Goal: Transaction & Acquisition: Purchase product/service

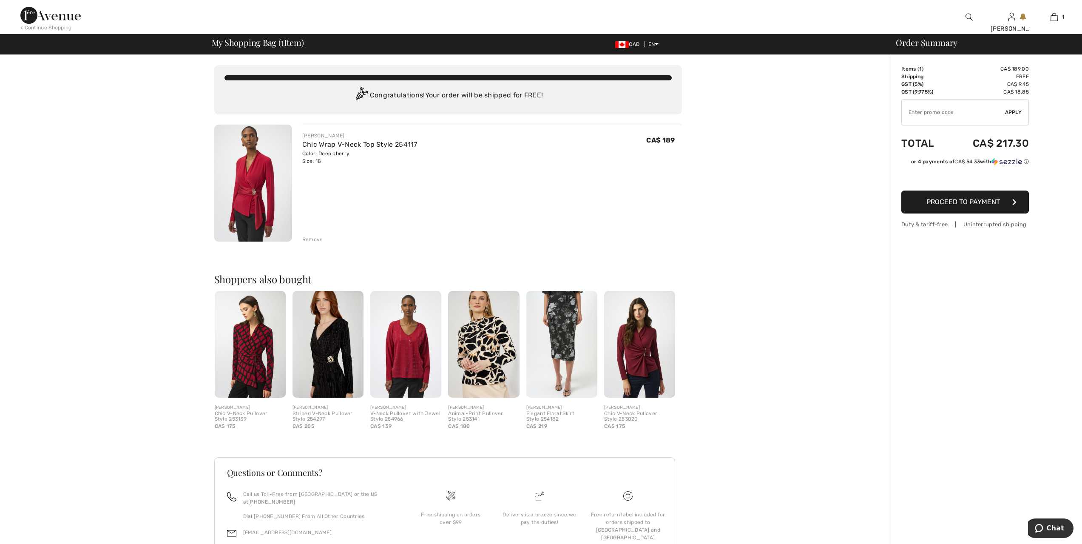
click at [330, 368] on img at bounding box center [328, 344] width 71 height 107
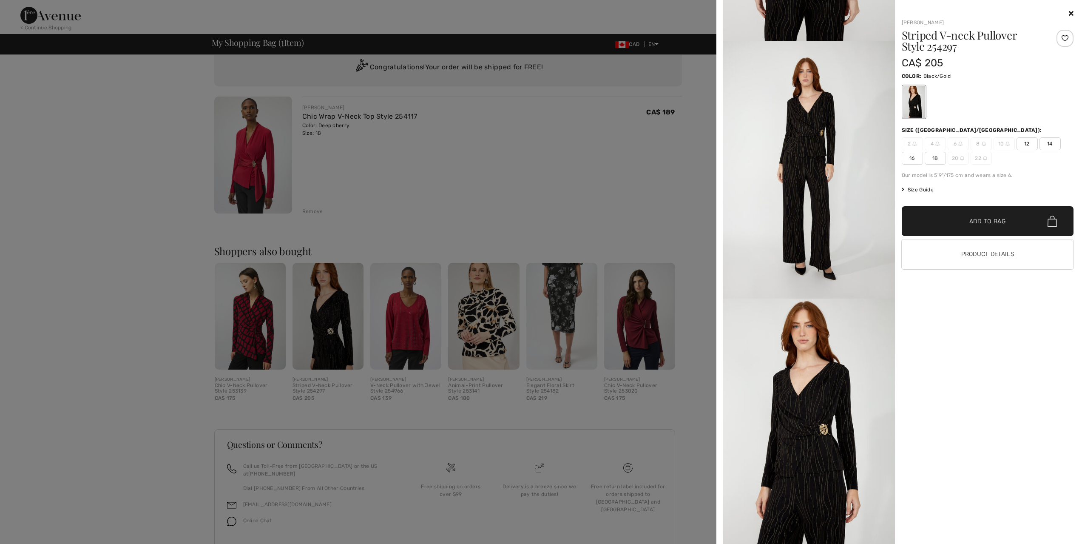
scroll to position [26, 0]
drag, startPoint x: 247, startPoint y: 343, endPoint x: 253, endPoint y: 343, distance: 6.0
click at [253, 343] on div at bounding box center [541, 272] width 1082 height 544
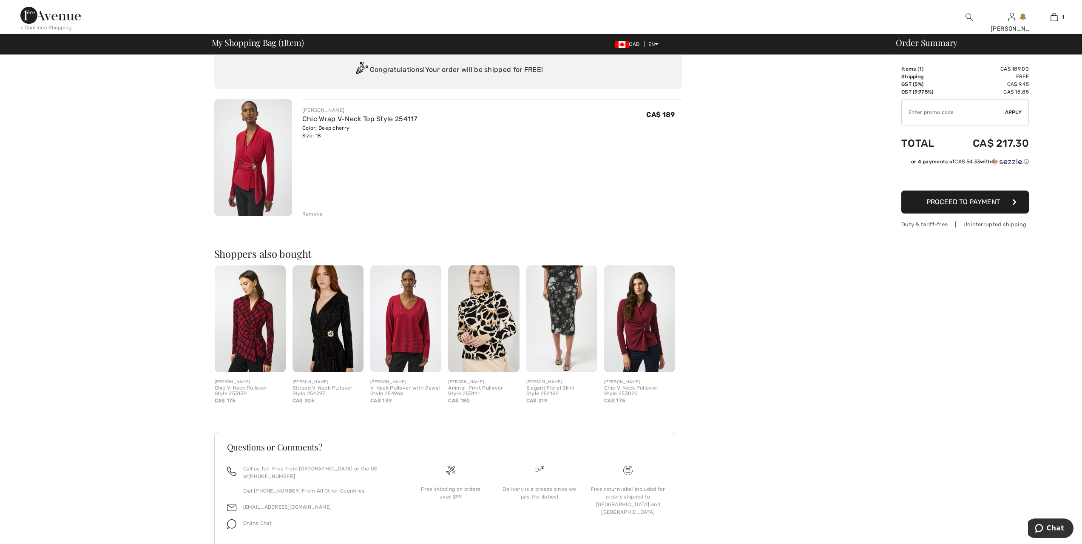
click at [250, 150] on img at bounding box center [253, 157] width 78 height 117
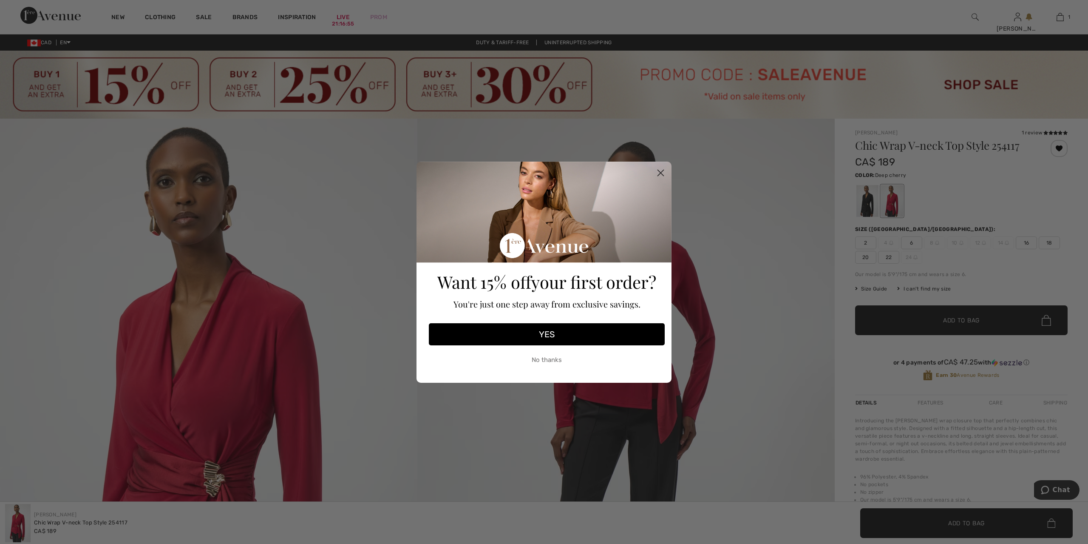
click at [662, 169] on circle "Close dialog" at bounding box center [661, 172] width 14 height 14
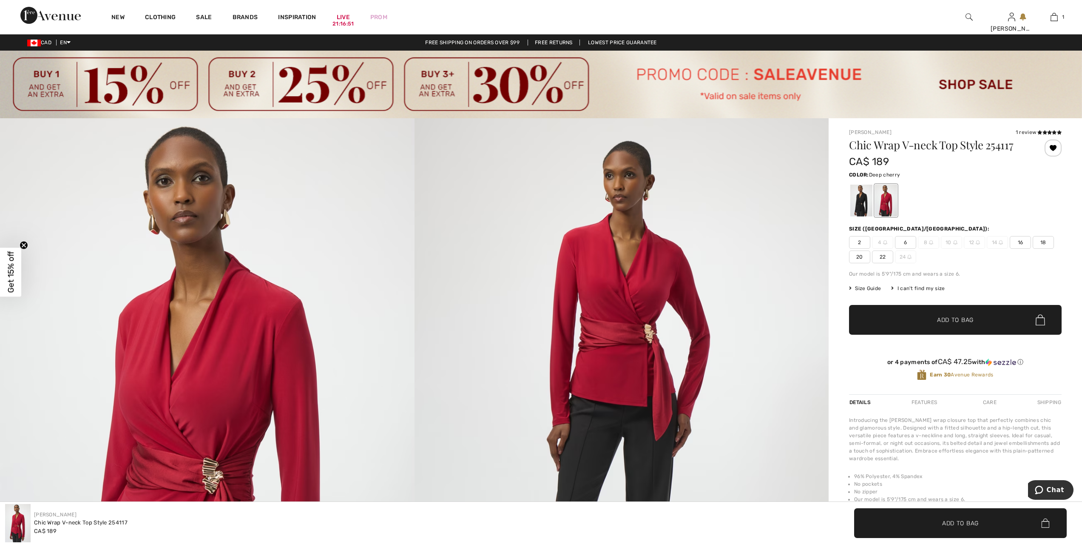
click at [508, 87] on img at bounding box center [541, 85] width 1082 height 68
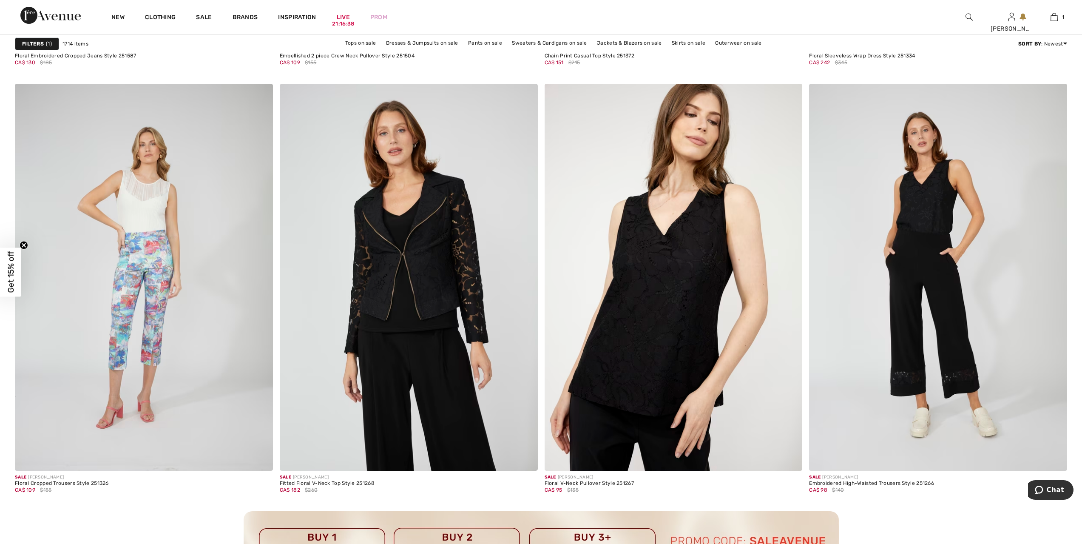
scroll to position [2944, 0]
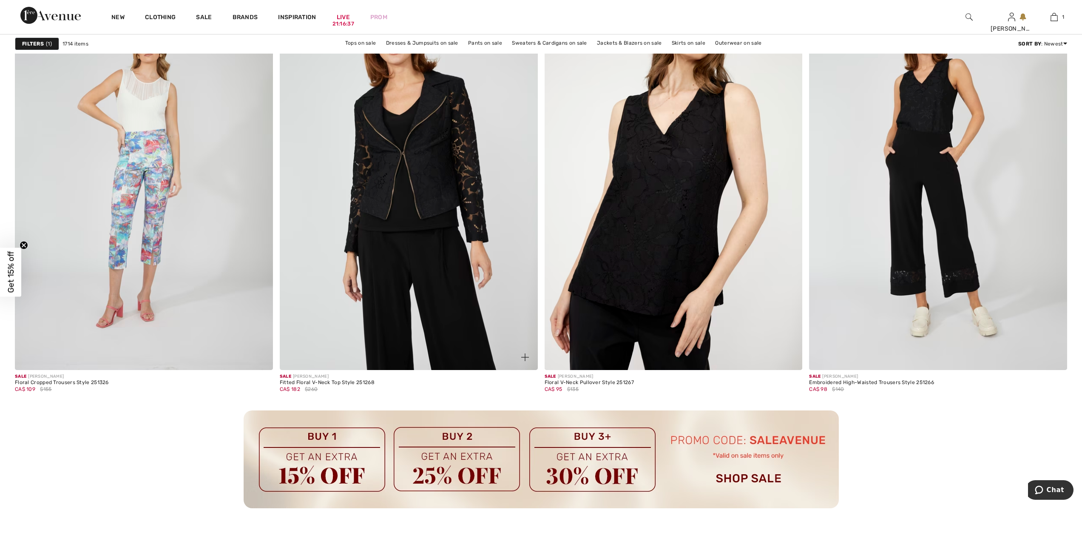
click at [423, 178] on img at bounding box center [409, 176] width 258 height 387
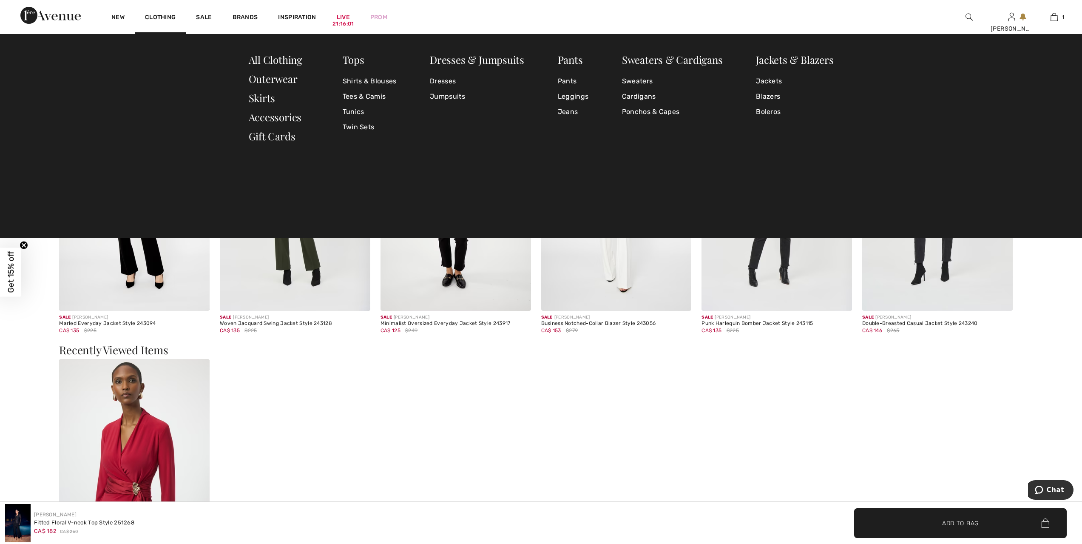
scroll to position [1786, 0]
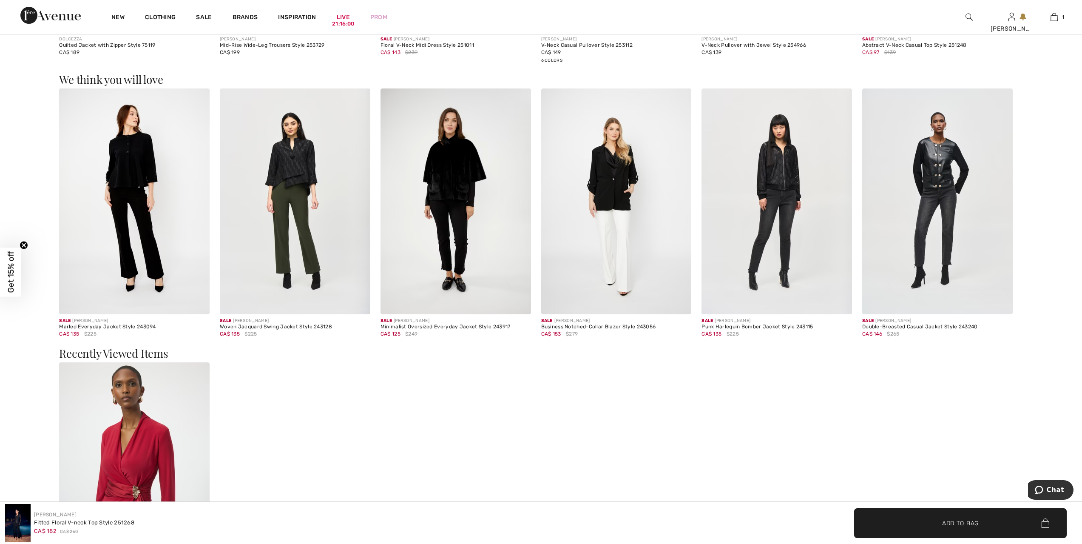
click at [28, 9] on img at bounding box center [50, 15] width 60 height 17
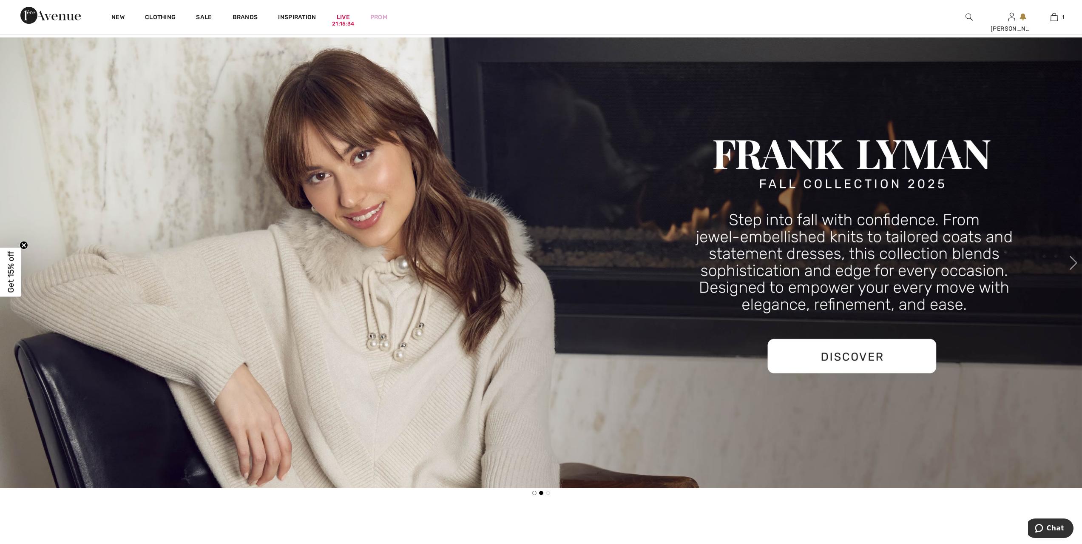
scroll to position [627, 0]
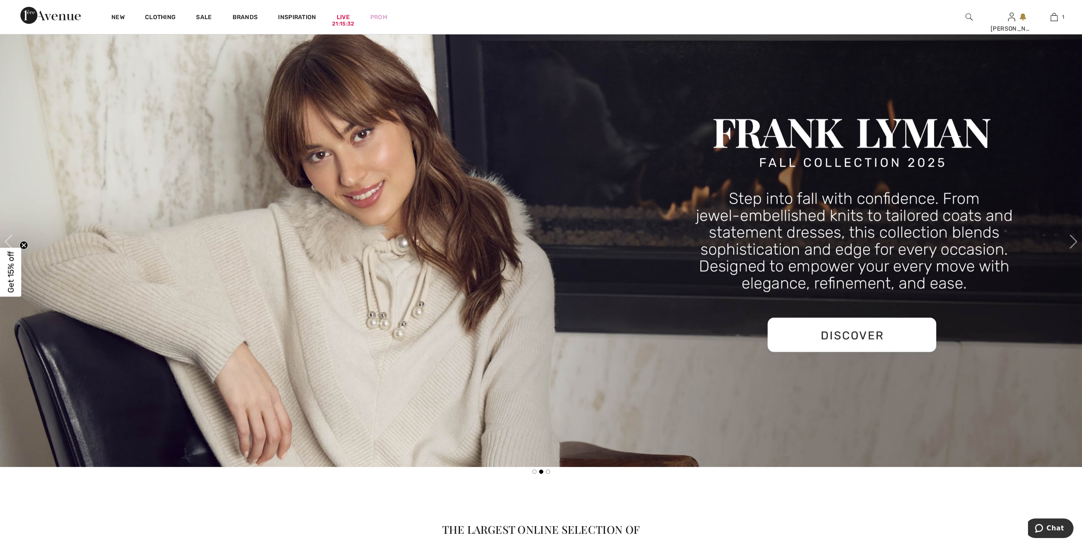
click at [873, 335] on img at bounding box center [541, 241] width 1082 height 451
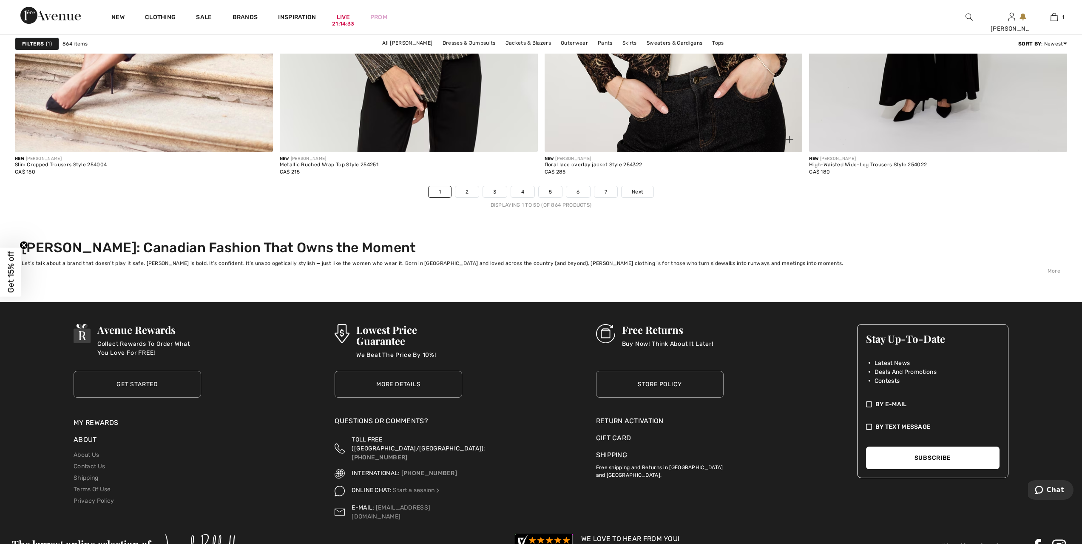
scroll to position [6856, 0]
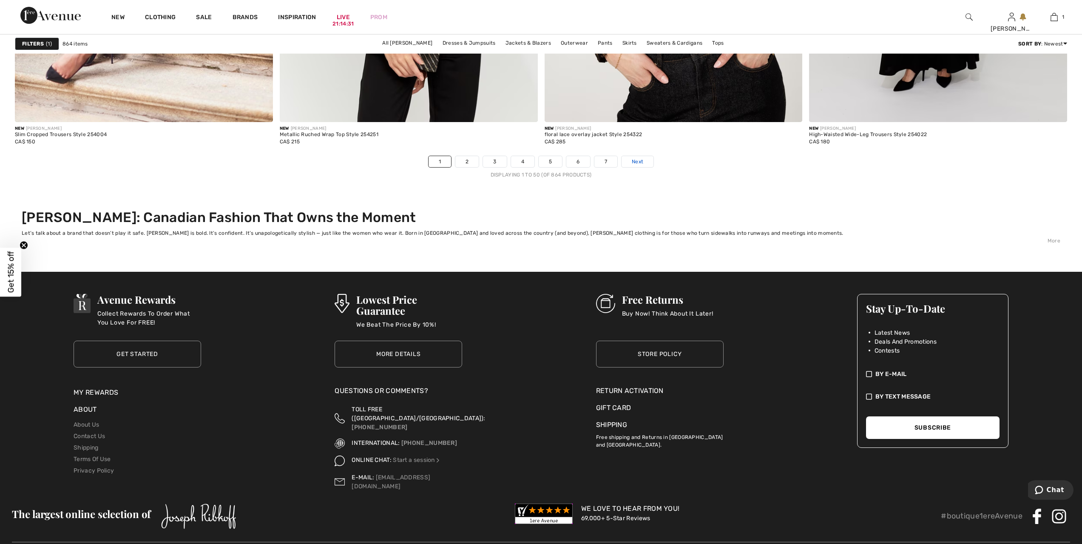
click at [636, 161] on span "Next" at bounding box center [637, 162] width 11 height 8
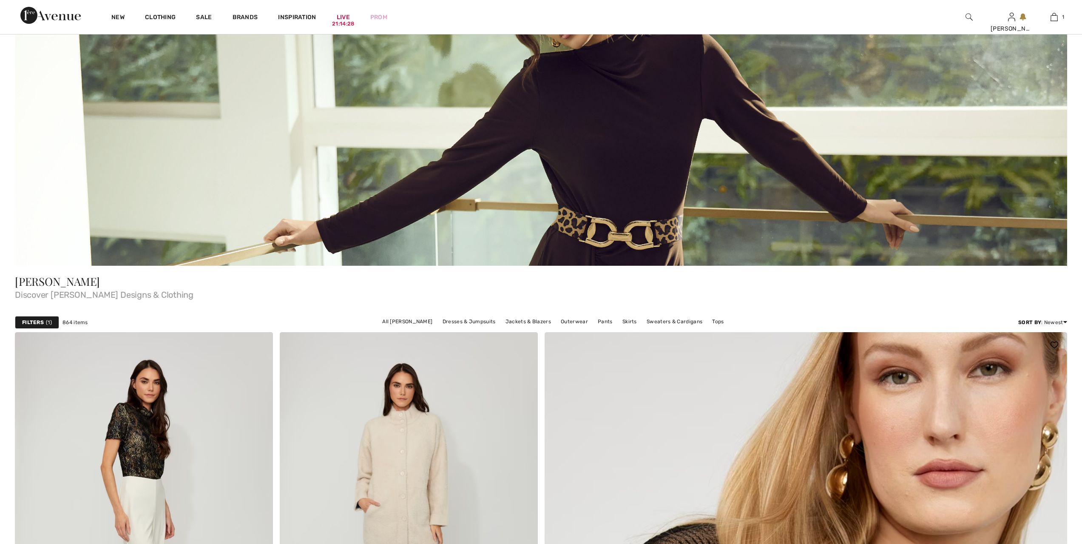
checkbox input "true"
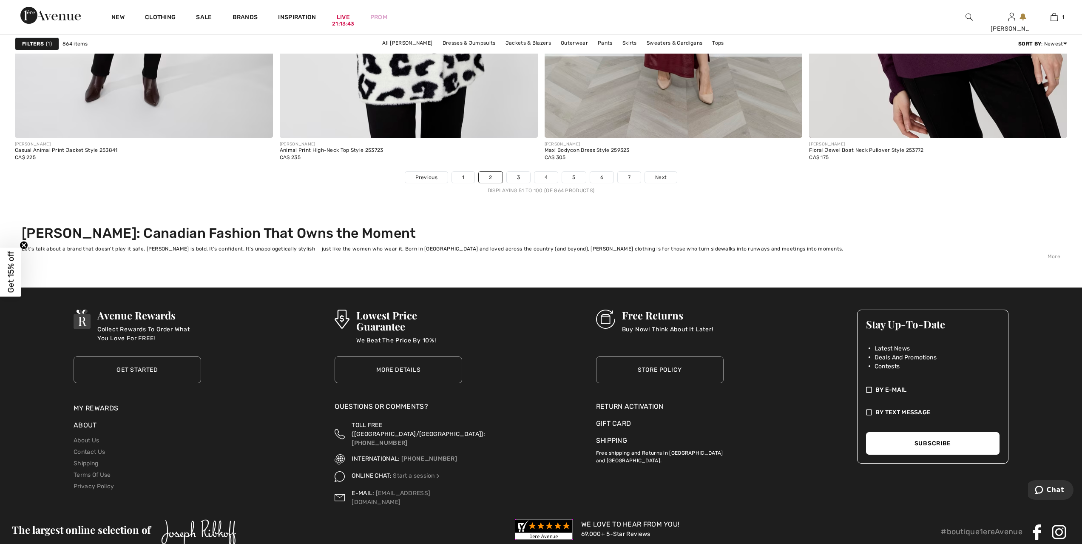
scroll to position [6856, 0]
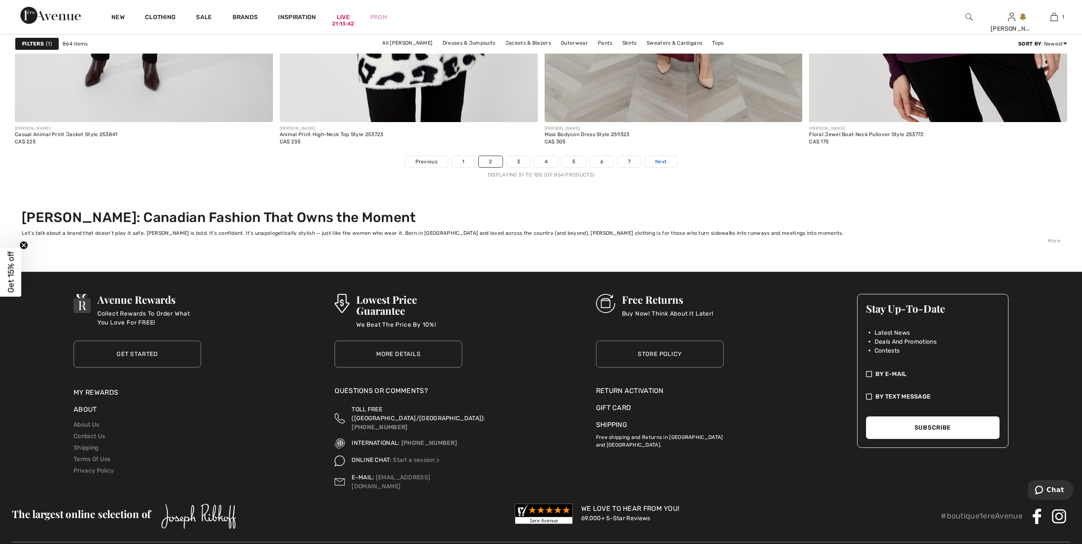
click at [666, 162] on span "Next" at bounding box center [660, 162] width 11 height 8
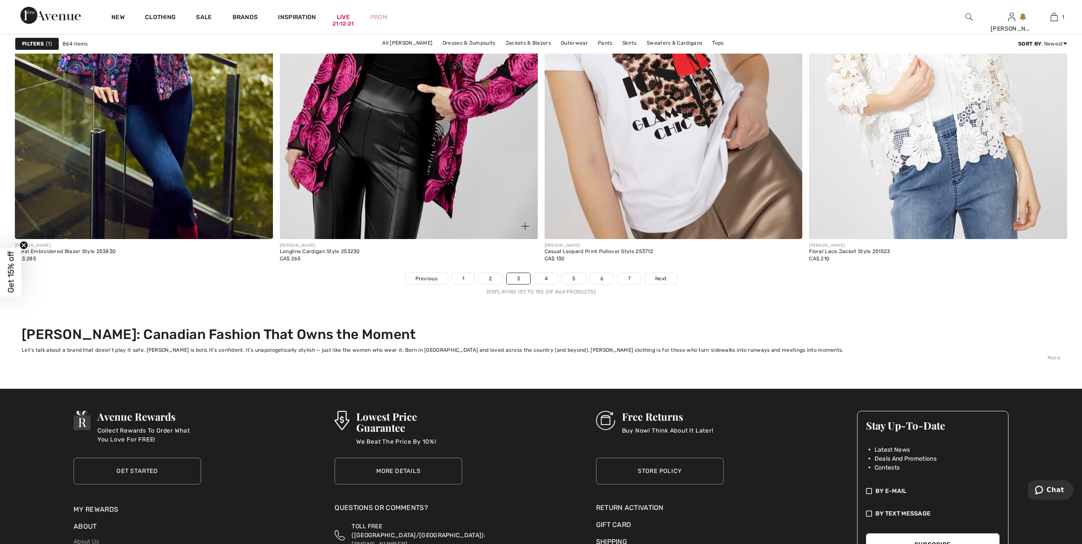
scroll to position [6749, 0]
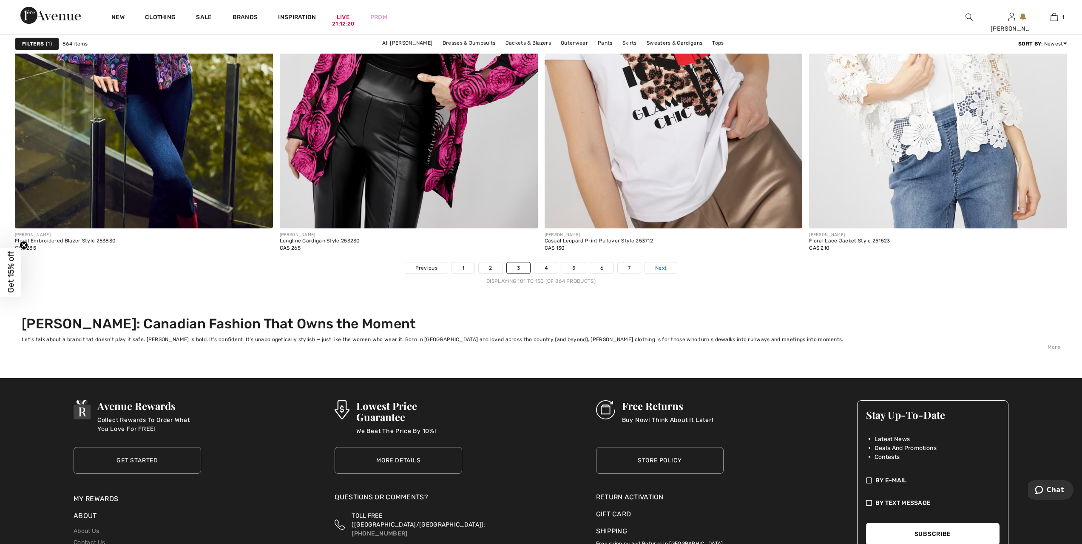
click at [653, 267] on link "Next" at bounding box center [661, 267] width 32 height 11
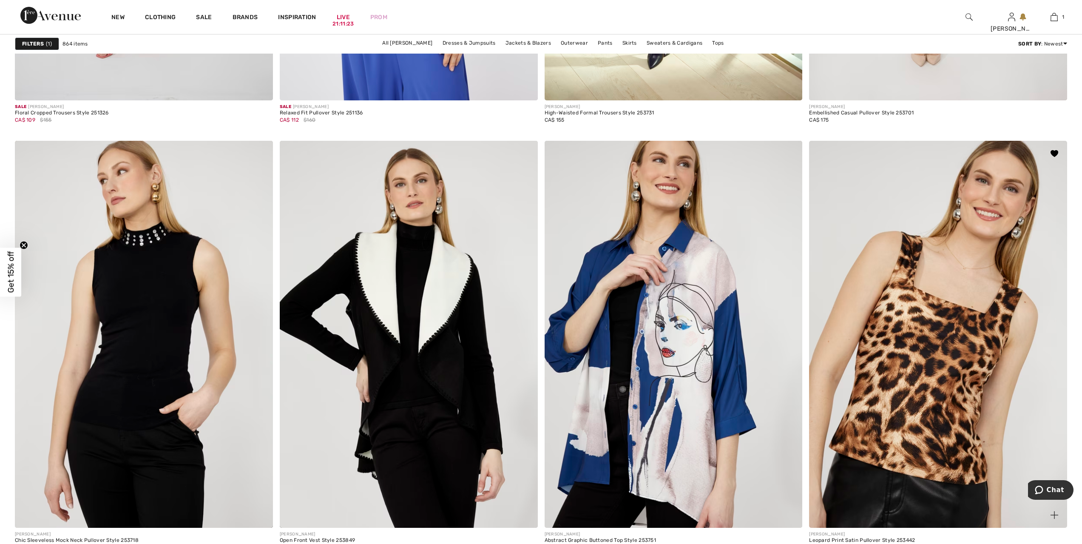
scroll to position [5102, 0]
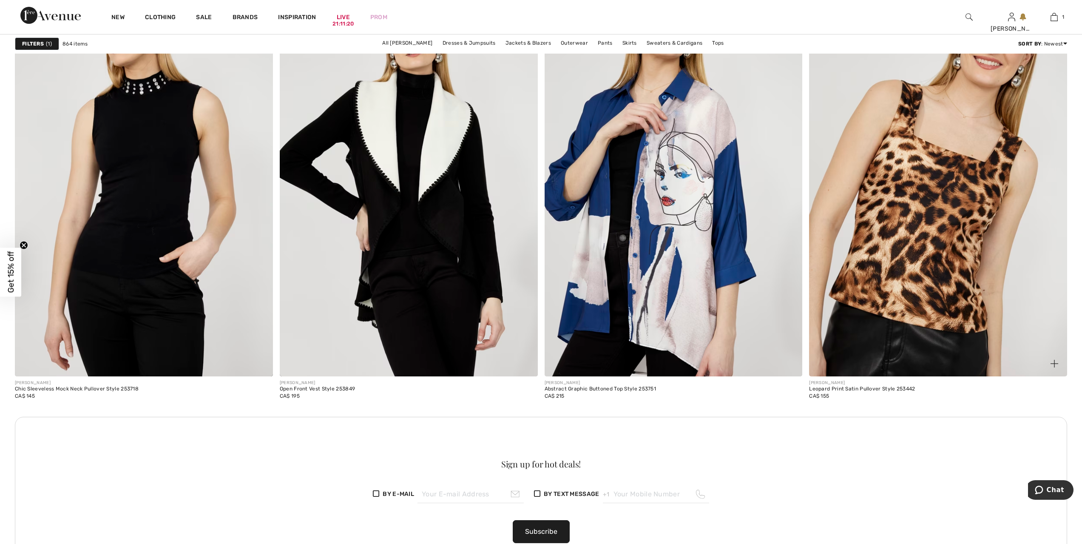
click at [970, 190] on img at bounding box center [938, 182] width 258 height 387
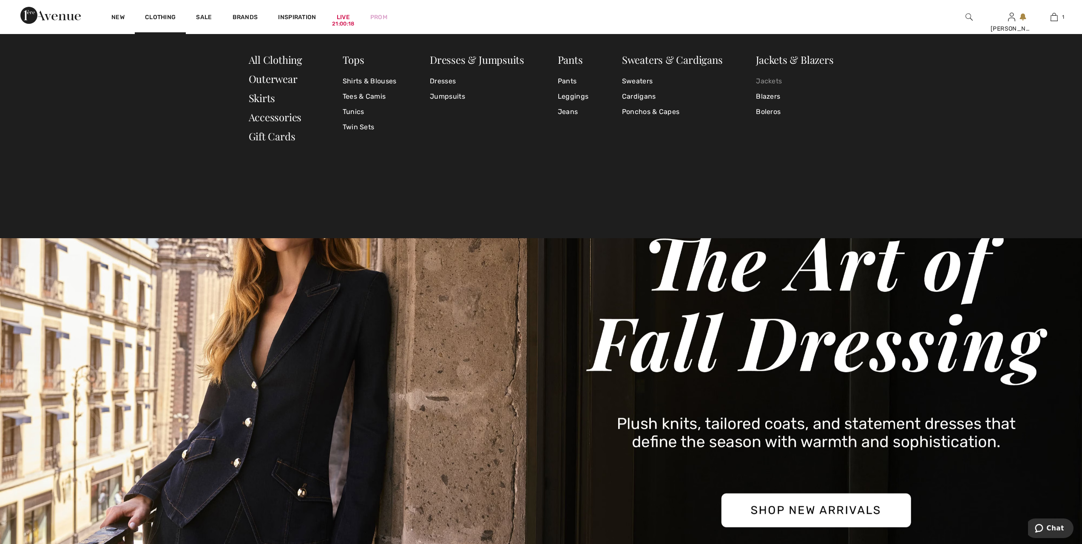
click at [770, 81] on link "Jackets" at bounding box center [794, 81] width 77 height 15
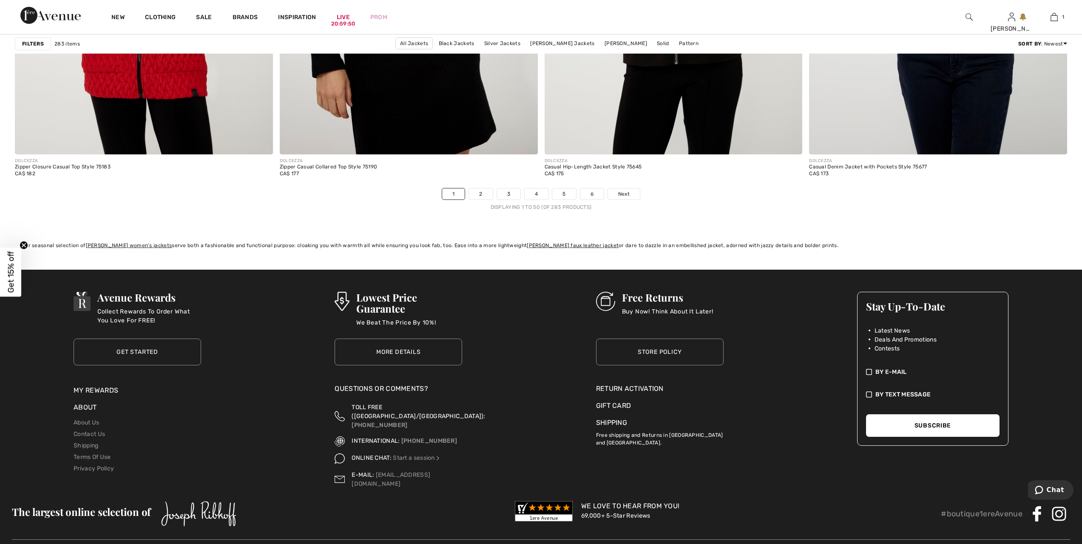
scroll to position [6530, 0]
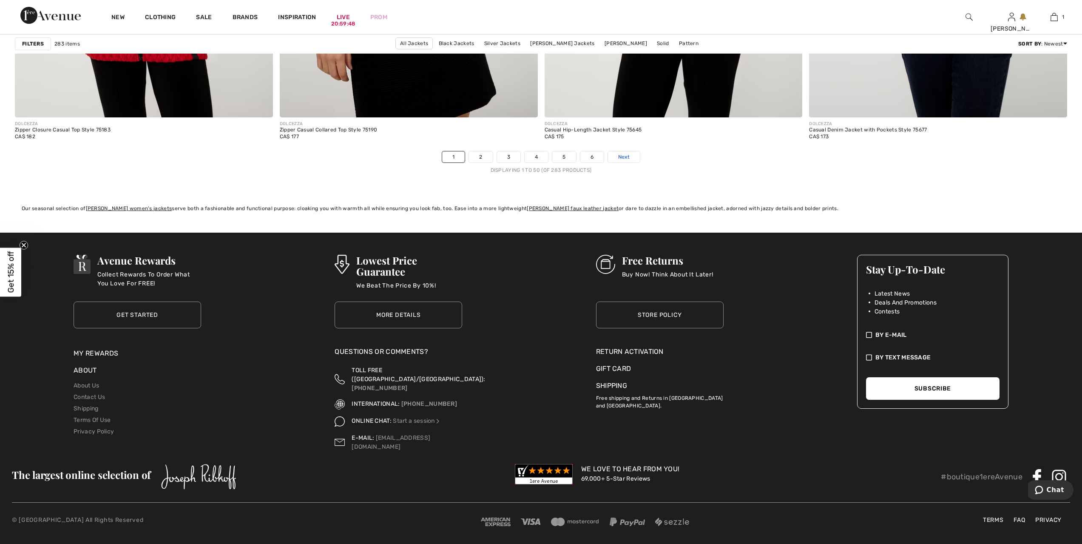
click at [628, 161] on span "Next" at bounding box center [623, 157] width 11 height 8
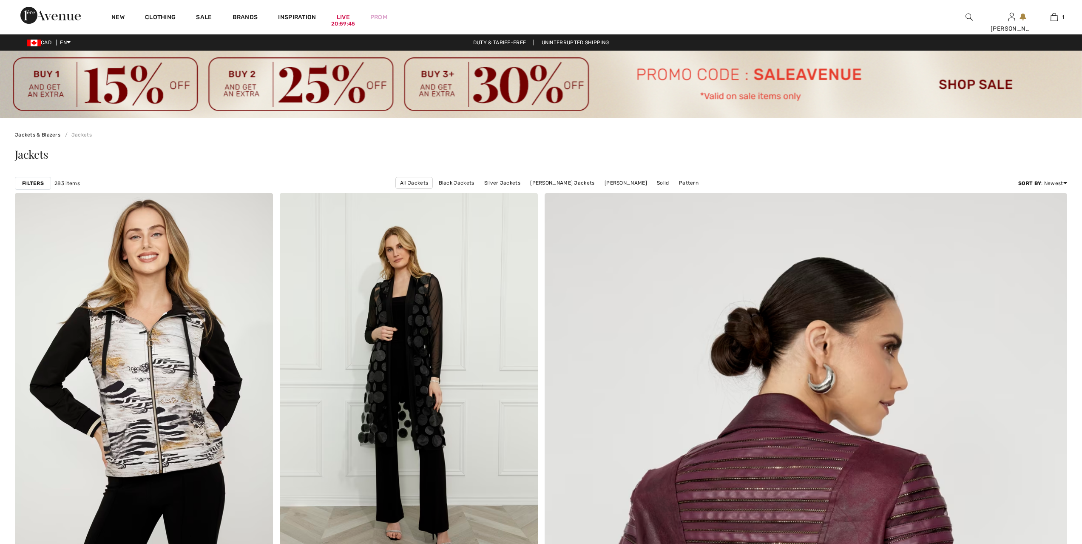
checkbox input "true"
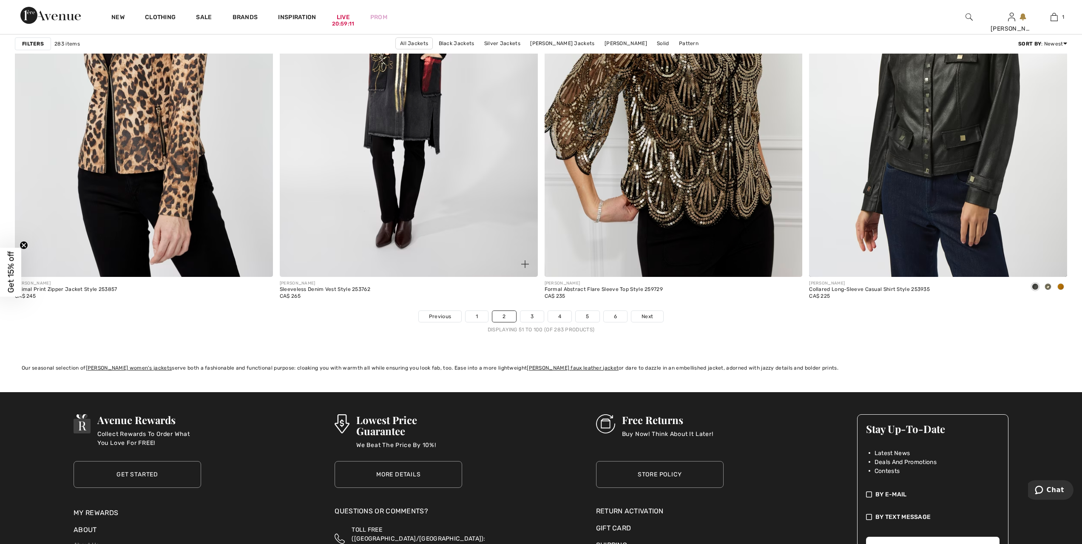
scroll to position [6388, 0]
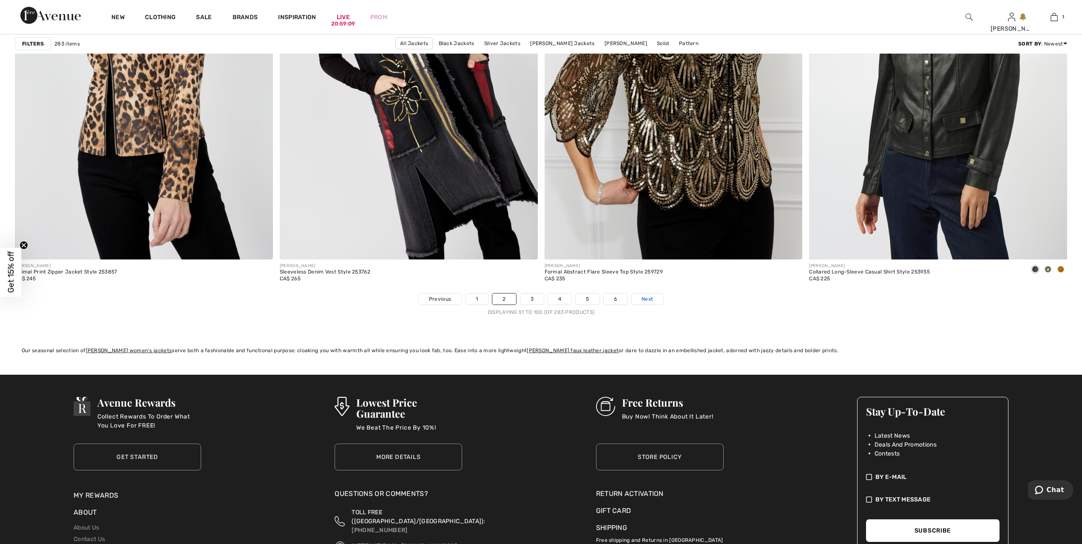
click at [655, 297] on link "Next" at bounding box center [647, 298] width 32 height 11
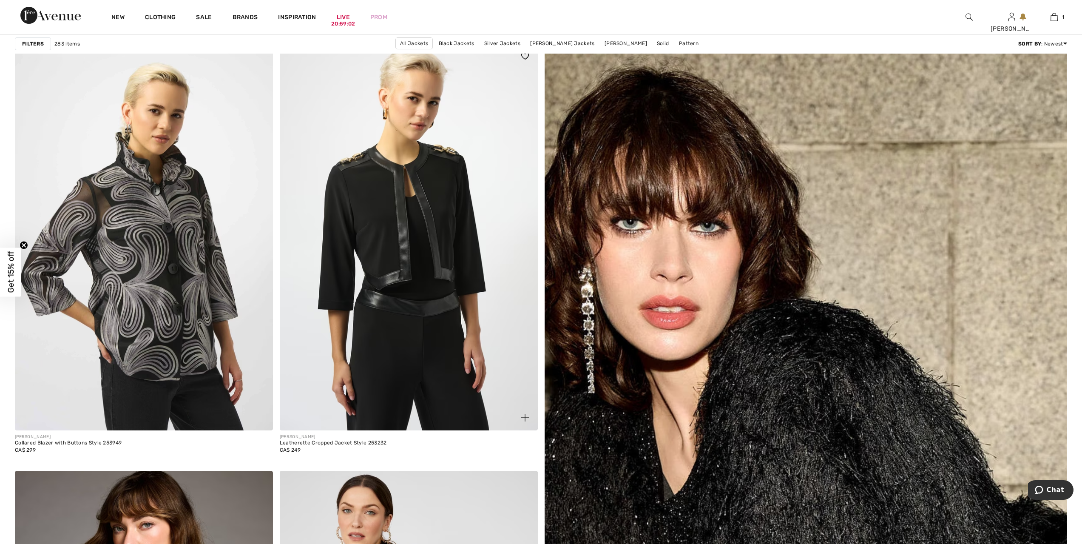
scroll to position [149, 0]
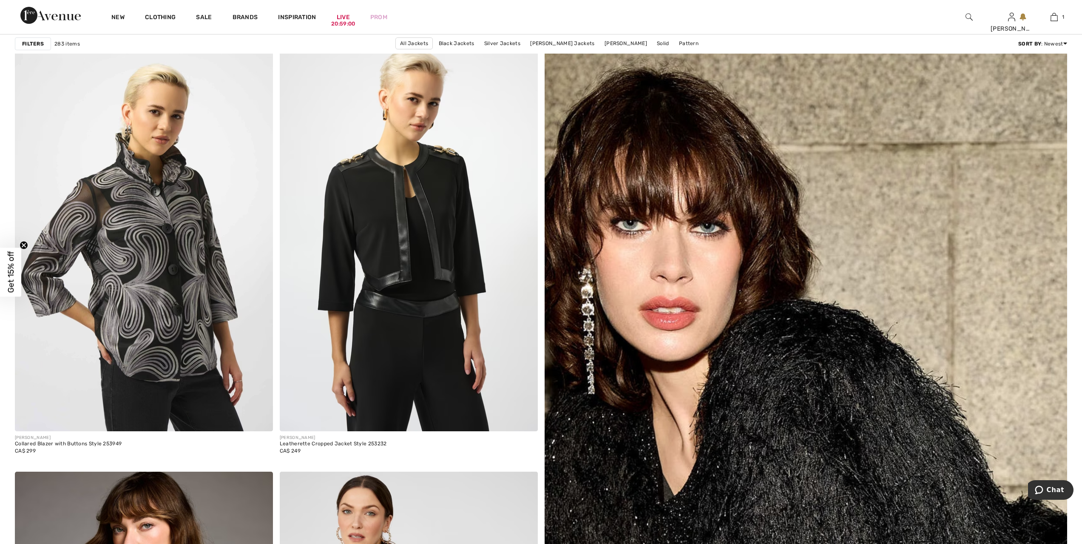
click at [33, 40] on strong "Filters" at bounding box center [33, 44] width 22 height 8
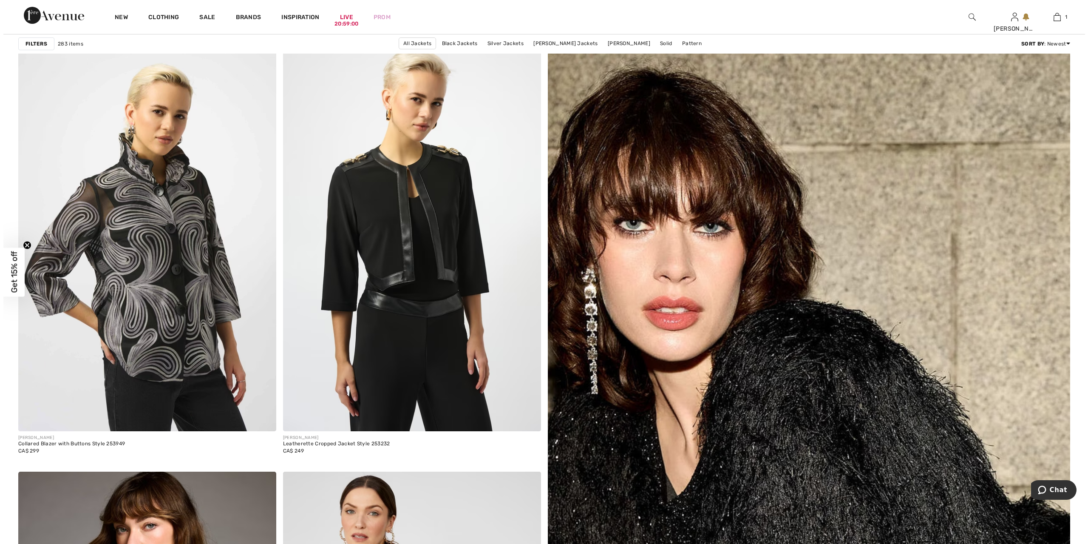
scroll to position [149, 0]
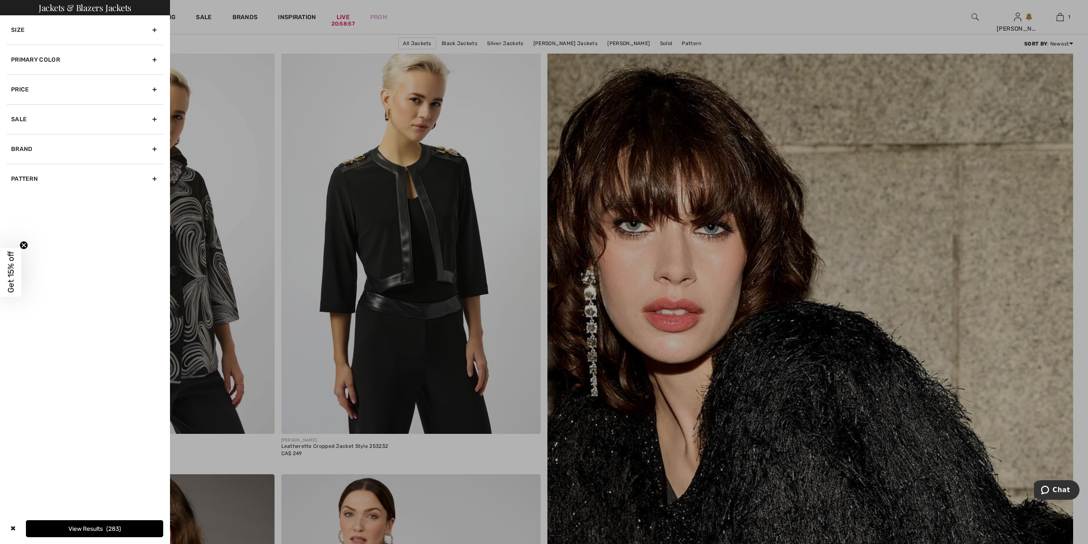
click at [30, 60] on div "Primary Color" at bounding box center [85, 60] width 156 height 30
click at [96, 122] on span "Pink" at bounding box center [103, 119] width 24 height 6
click at [0, 0] on input "Pink" at bounding box center [0, 0] width 0 height 0
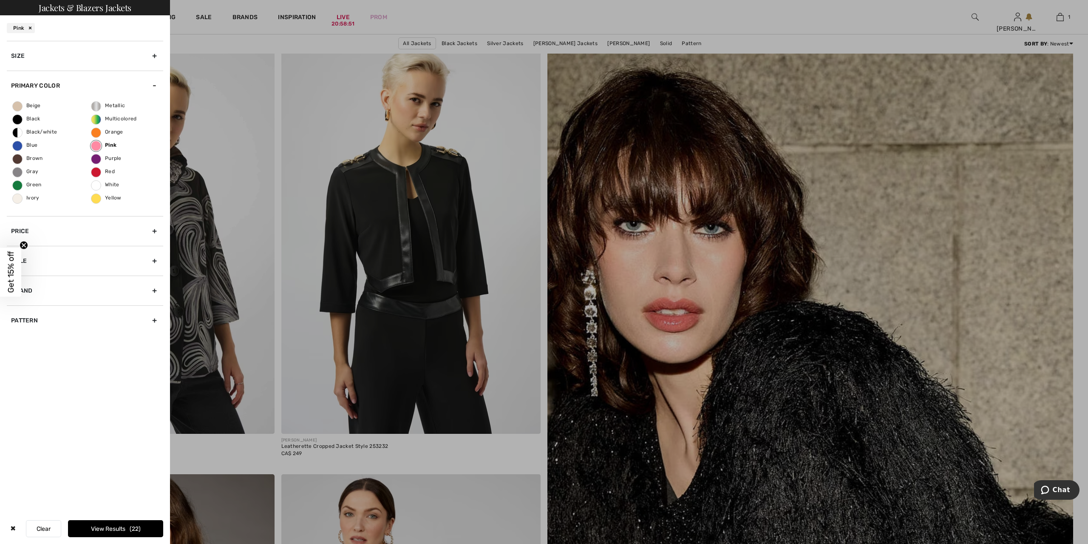
click at [119, 528] on button "View Results 22" at bounding box center [115, 528] width 95 height 17
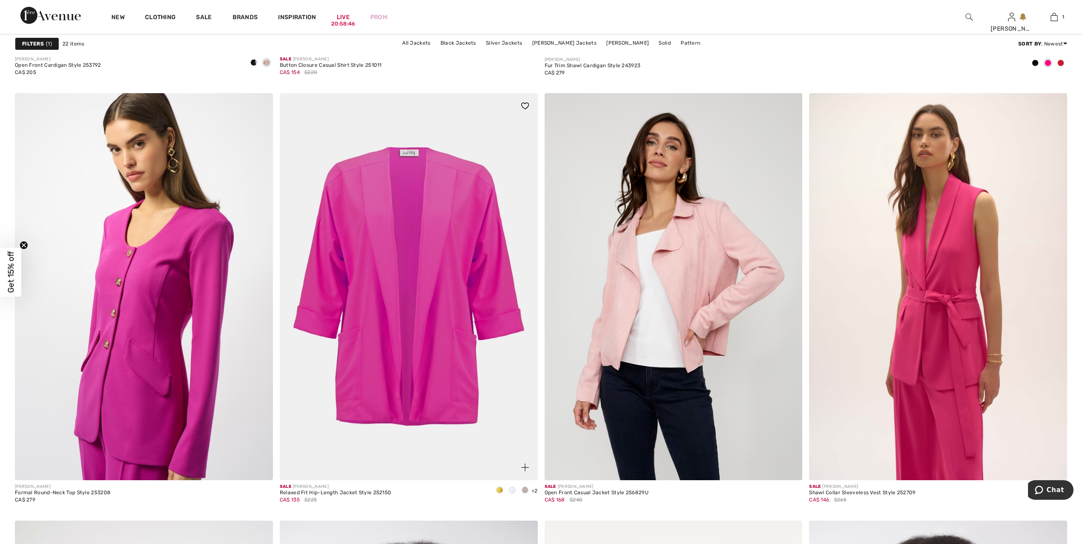
scroll to position [989, 0]
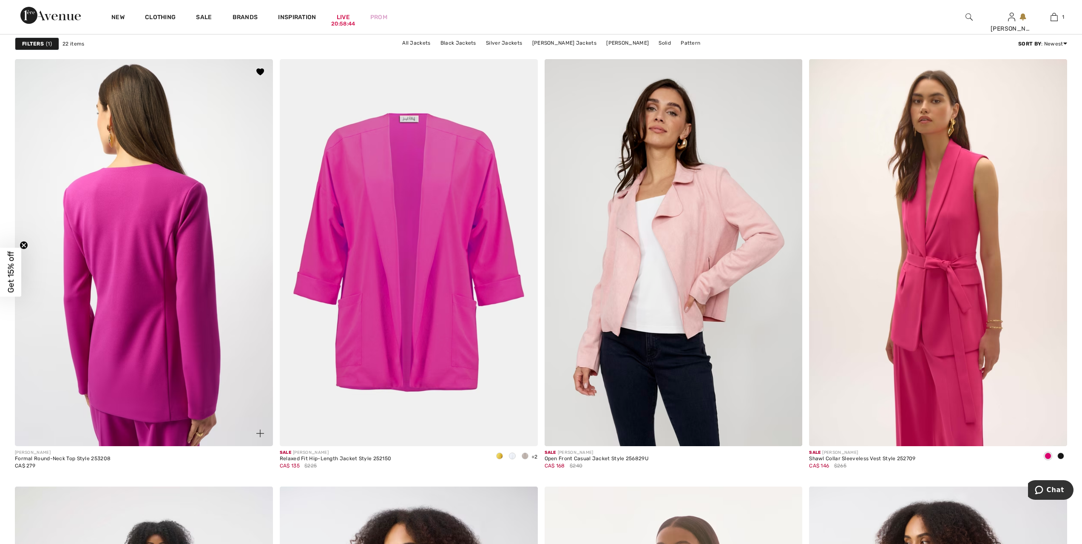
click at [103, 234] on img at bounding box center [144, 252] width 258 height 387
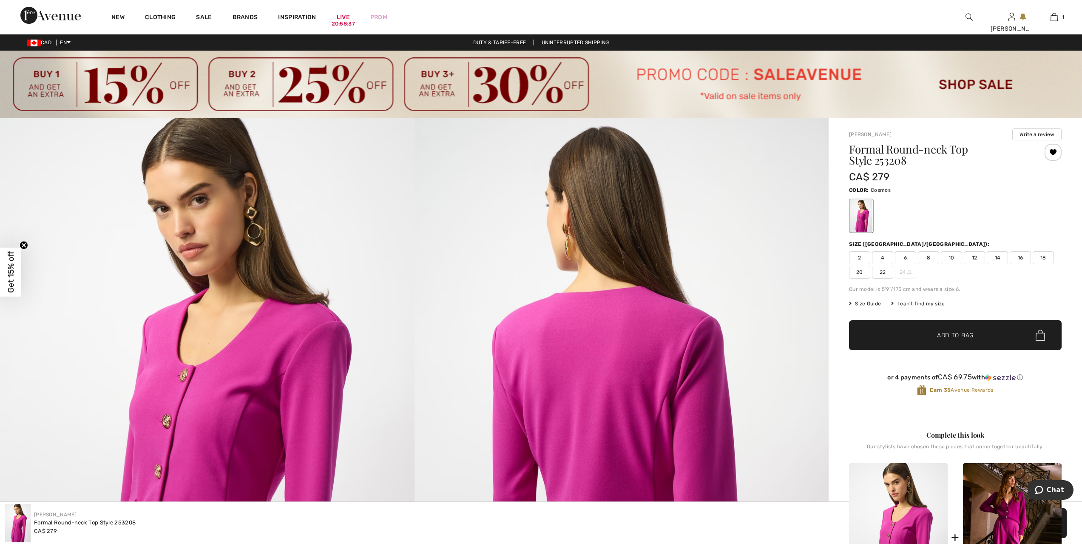
click at [1044, 258] on span "18" at bounding box center [1043, 257] width 21 height 13
click at [953, 336] on span "Add to Bag" at bounding box center [955, 335] width 37 height 9
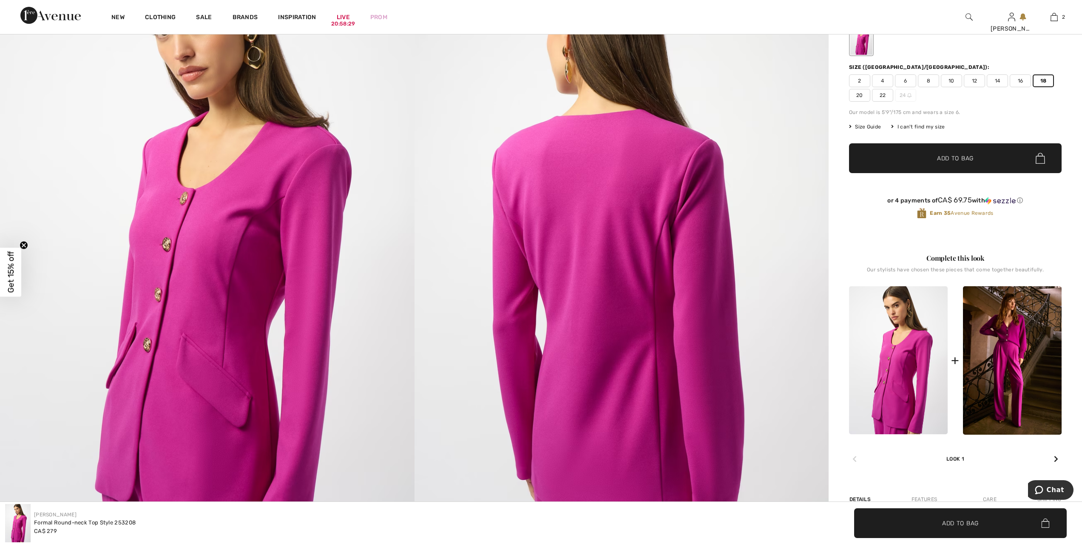
scroll to position [202, 0]
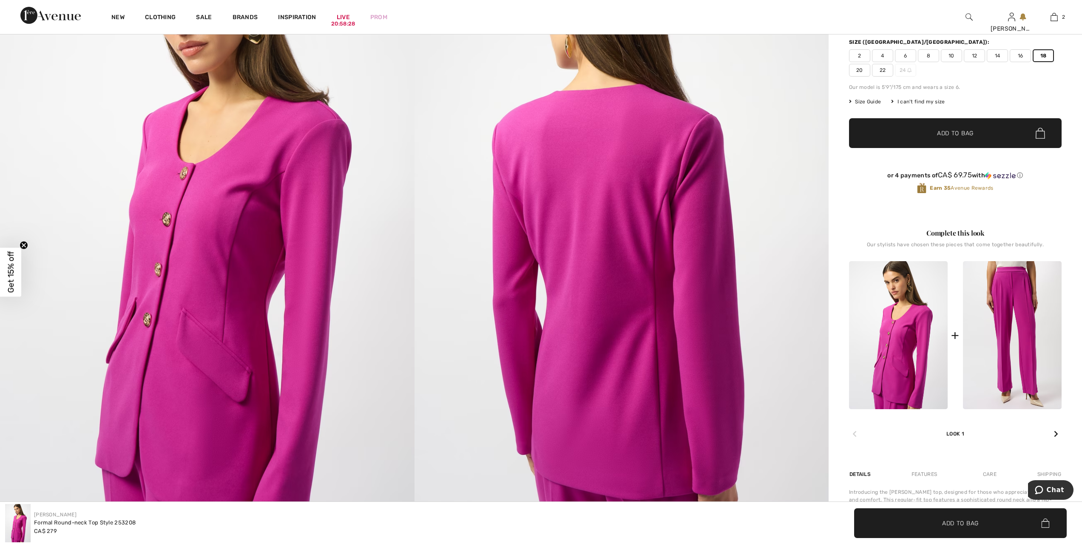
click at [1022, 355] on img at bounding box center [1012, 335] width 99 height 148
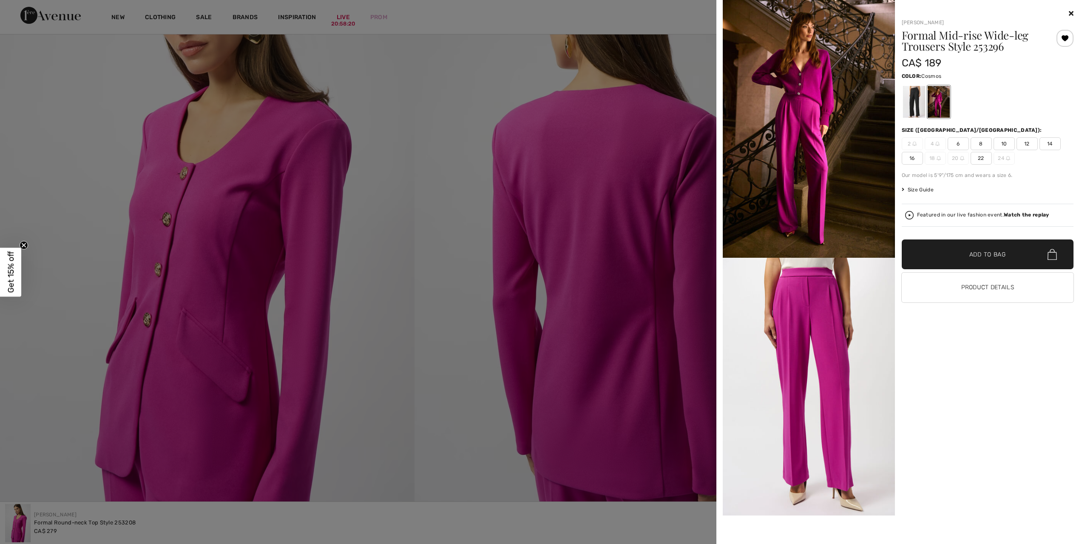
click at [912, 159] on span "16" at bounding box center [912, 158] width 21 height 13
drag, startPoint x: 995, startPoint y: 254, endPoint x: 909, endPoint y: 237, distance: 88.4
click at [995, 255] on span "Add to Bag" at bounding box center [987, 254] width 37 height 9
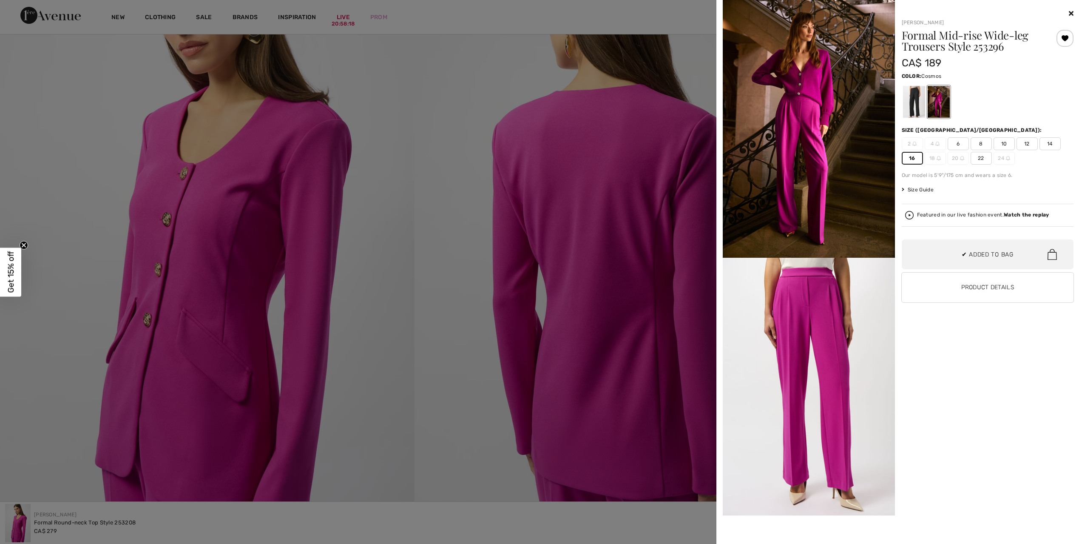
scroll to position [0, 0]
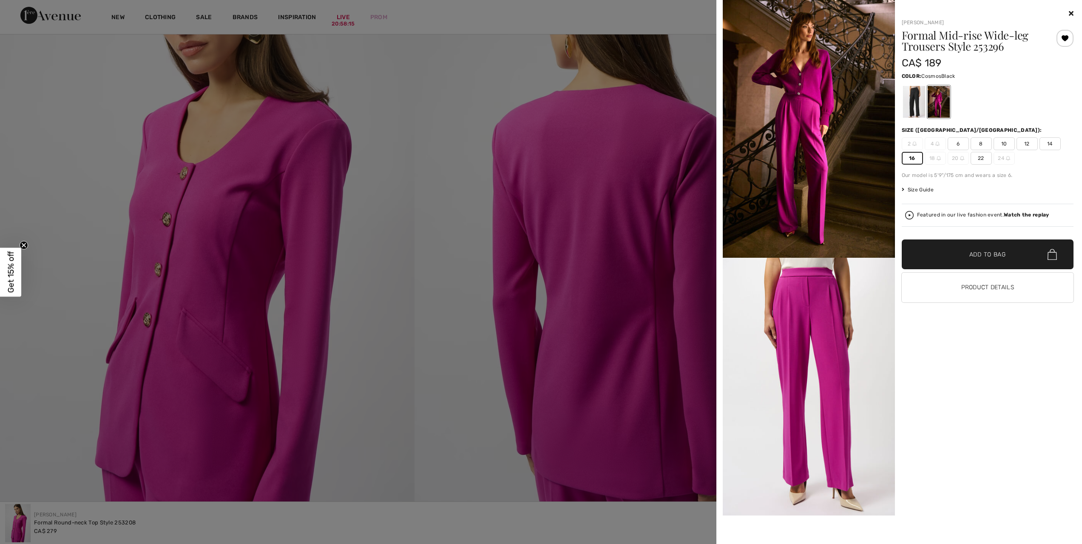
click at [913, 102] on div at bounding box center [914, 102] width 22 height 32
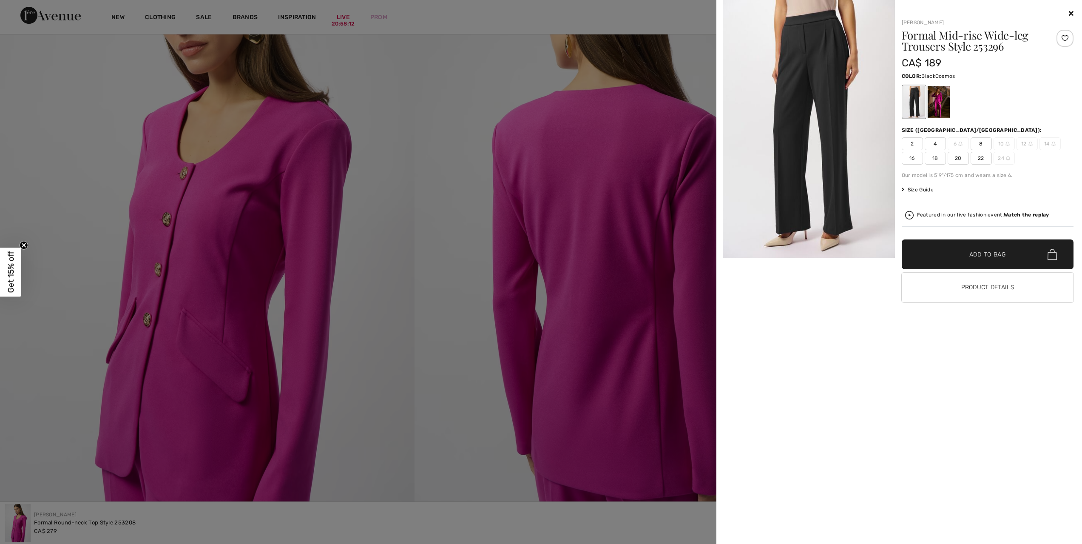
click at [938, 101] on div at bounding box center [938, 102] width 22 height 32
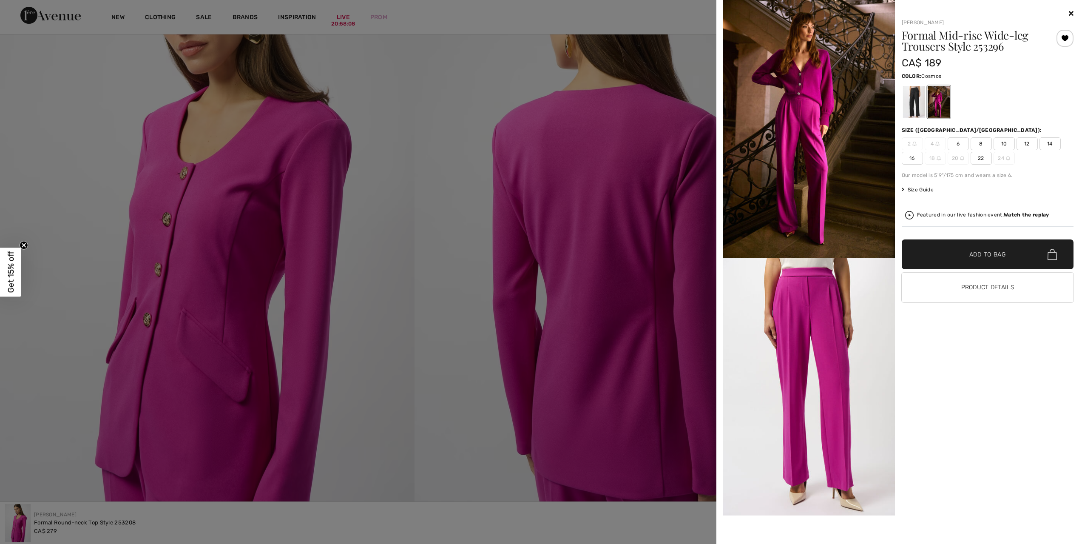
click at [1072, 14] on icon at bounding box center [1071, 13] width 5 height 7
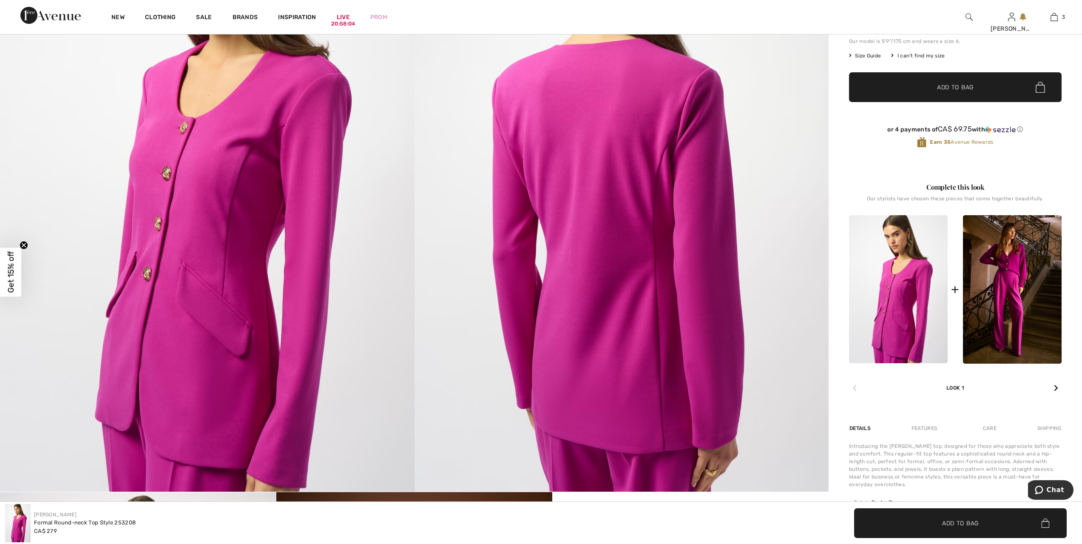
scroll to position [255, 0]
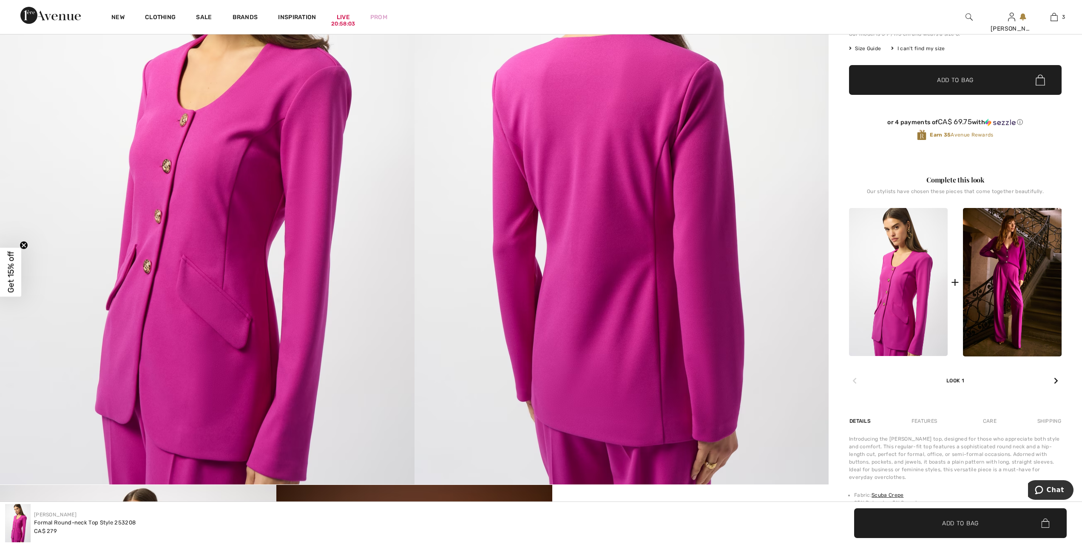
click at [903, 309] on img at bounding box center [898, 282] width 99 height 148
click at [899, 289] on img at bounding box center [898, 282] width 99 height 148
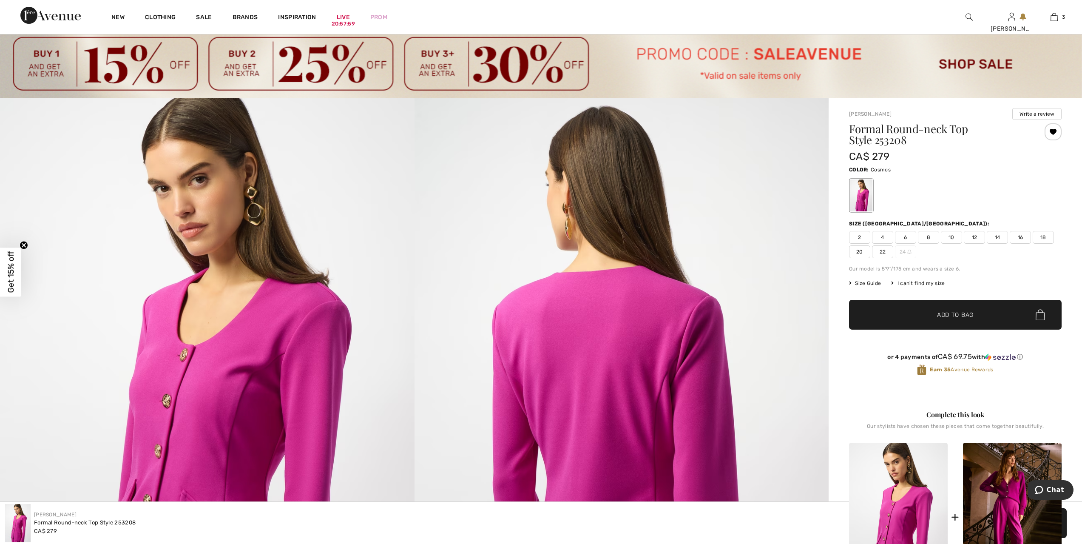
scroll to position [0, 0]
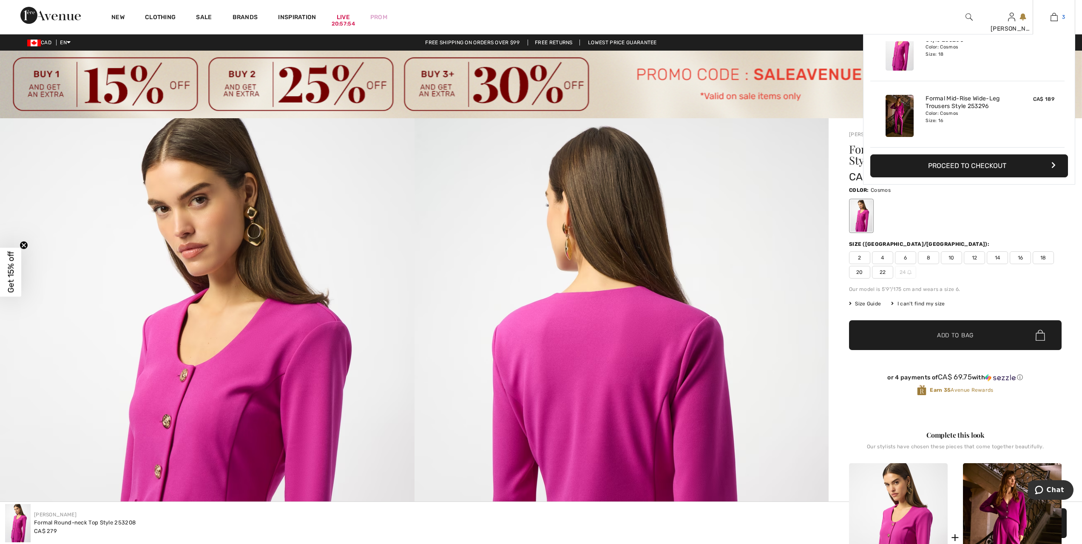
click at [1054, 17] on img at bounding box center [1054, 17] width 7 height 10
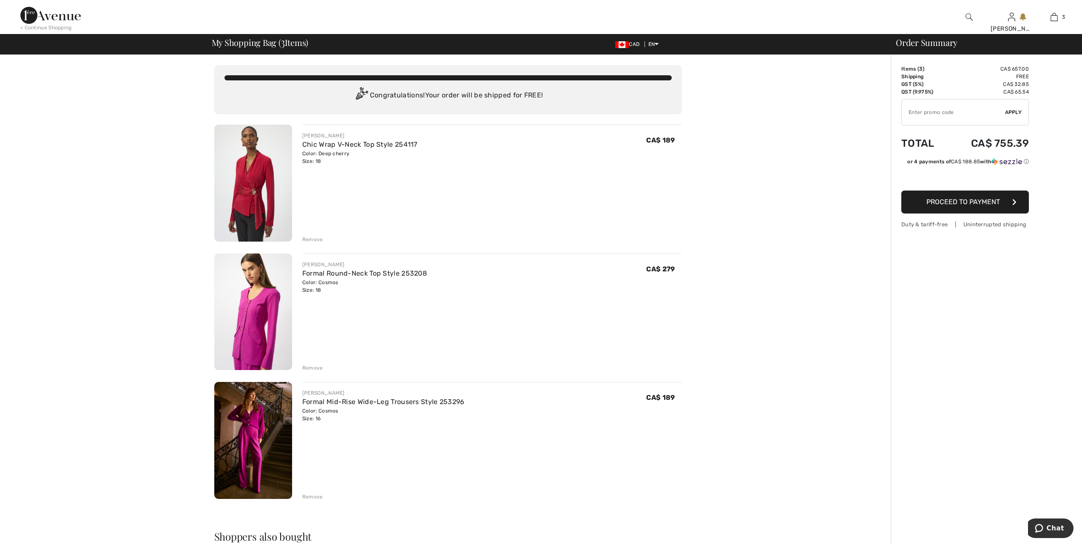
click at [249, 321] on img at bounding box center [253, 311] width 78 height 117
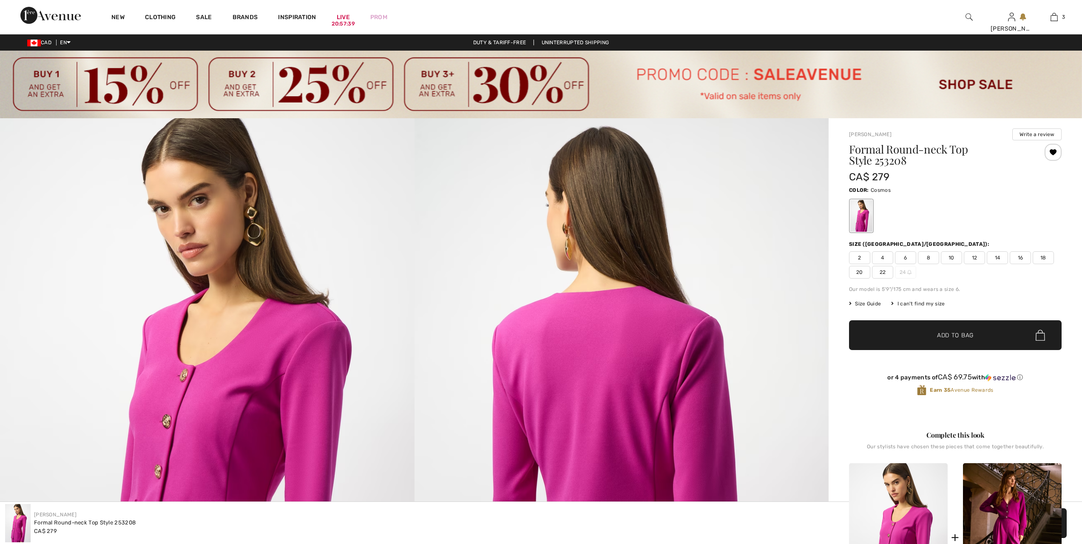
checkbox input "true"
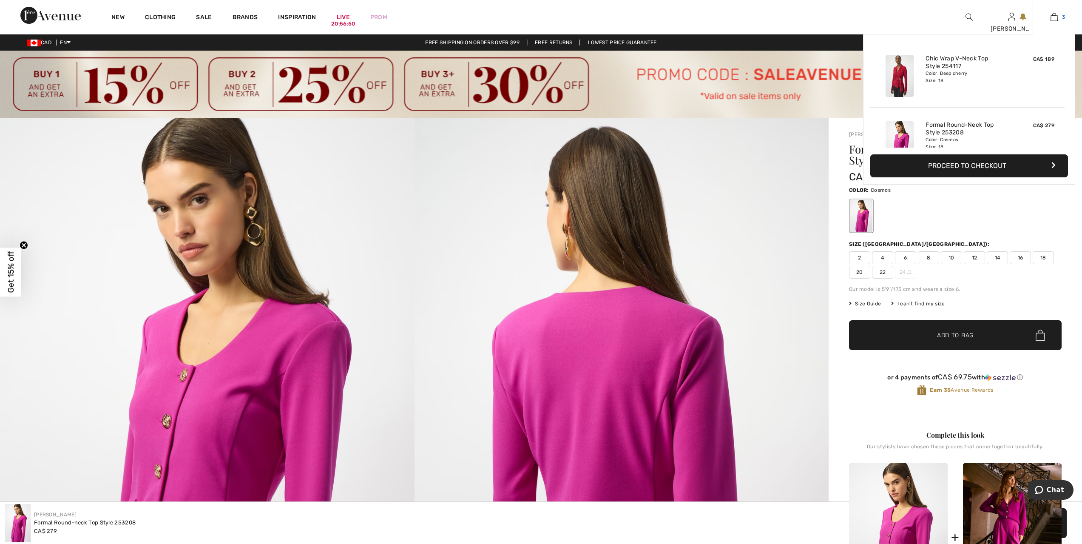
click at [1055, 14] on img at bounding box center [1054, 17] width 7 height 10
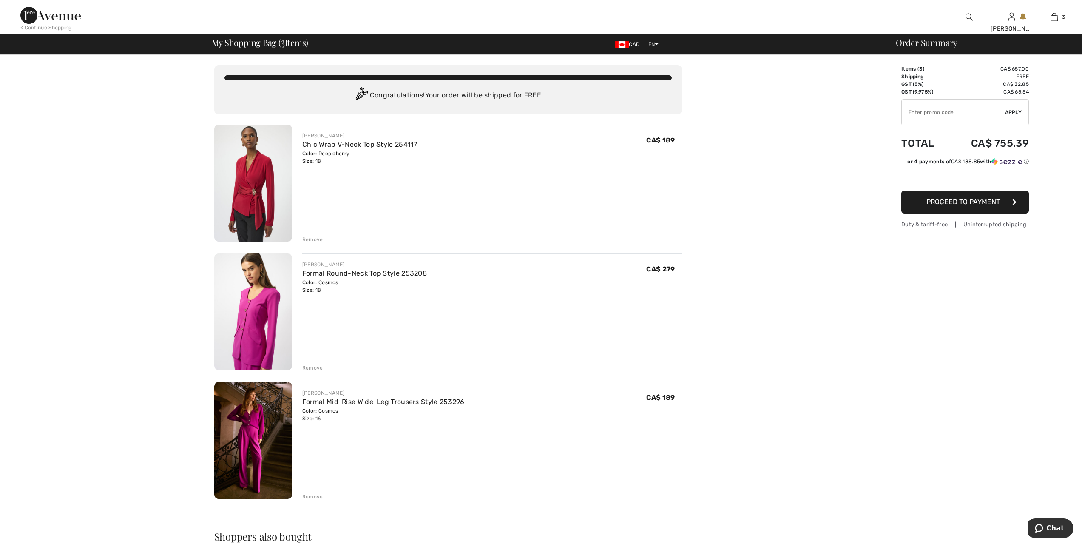
click at [317, 240] on div "Remove" at bounding box center [312, 240] width 21 height 8
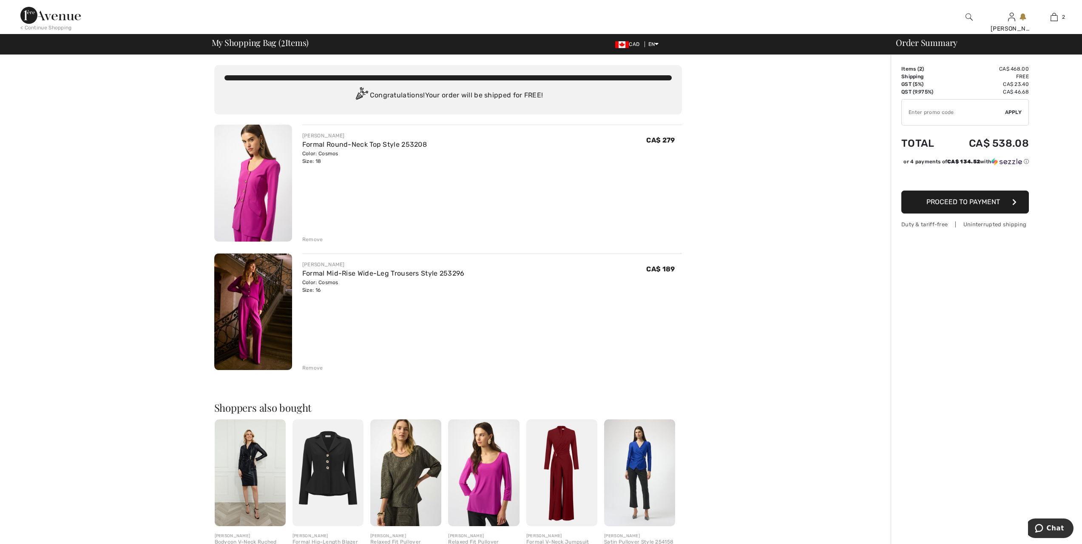
click at [257, 315] on img at bounding box center [253, 311] width 78 height 117
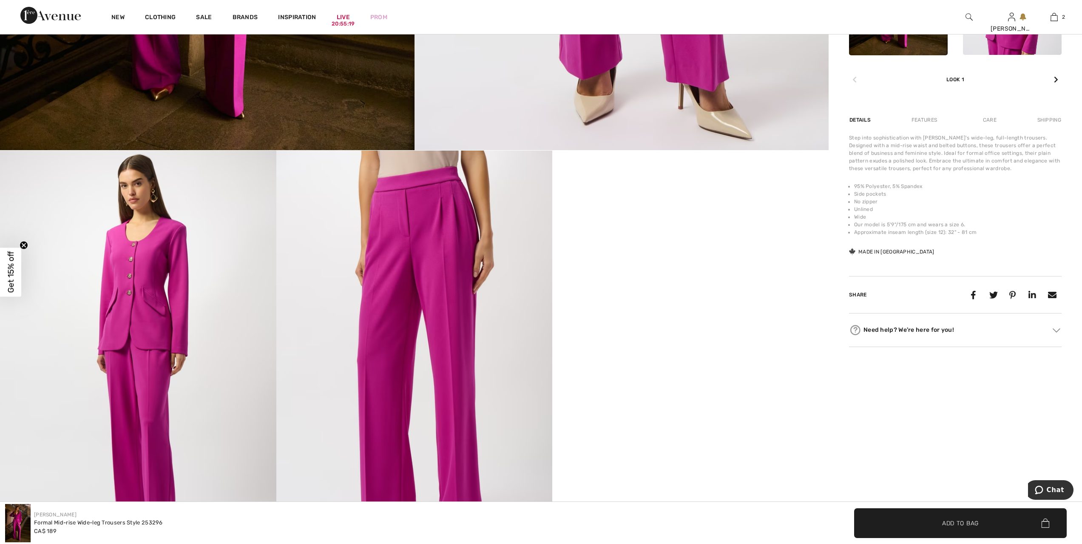
scroll to position [680, 0]
